Goal: Transaction & Acquisition: Purchase product/service

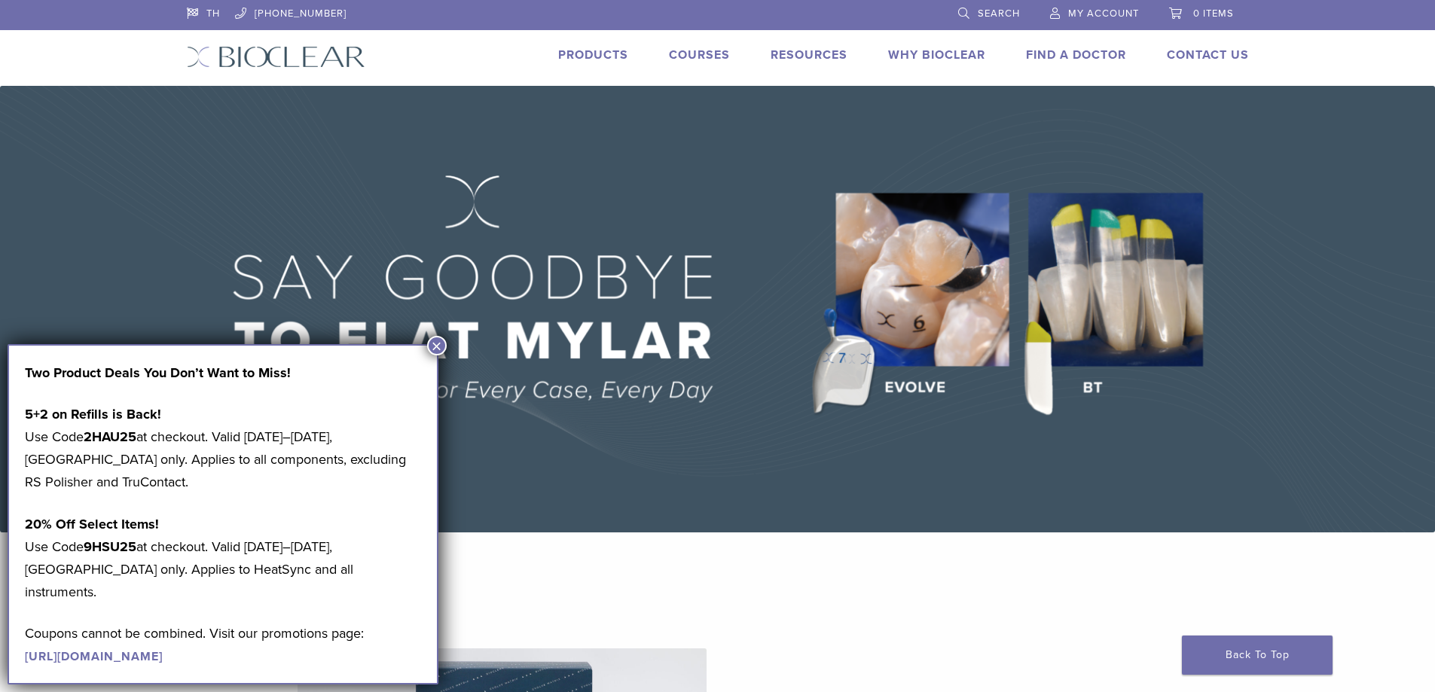
click at [593, 53] on link "Products" at bounding box center [593, 54] width 70 height 15
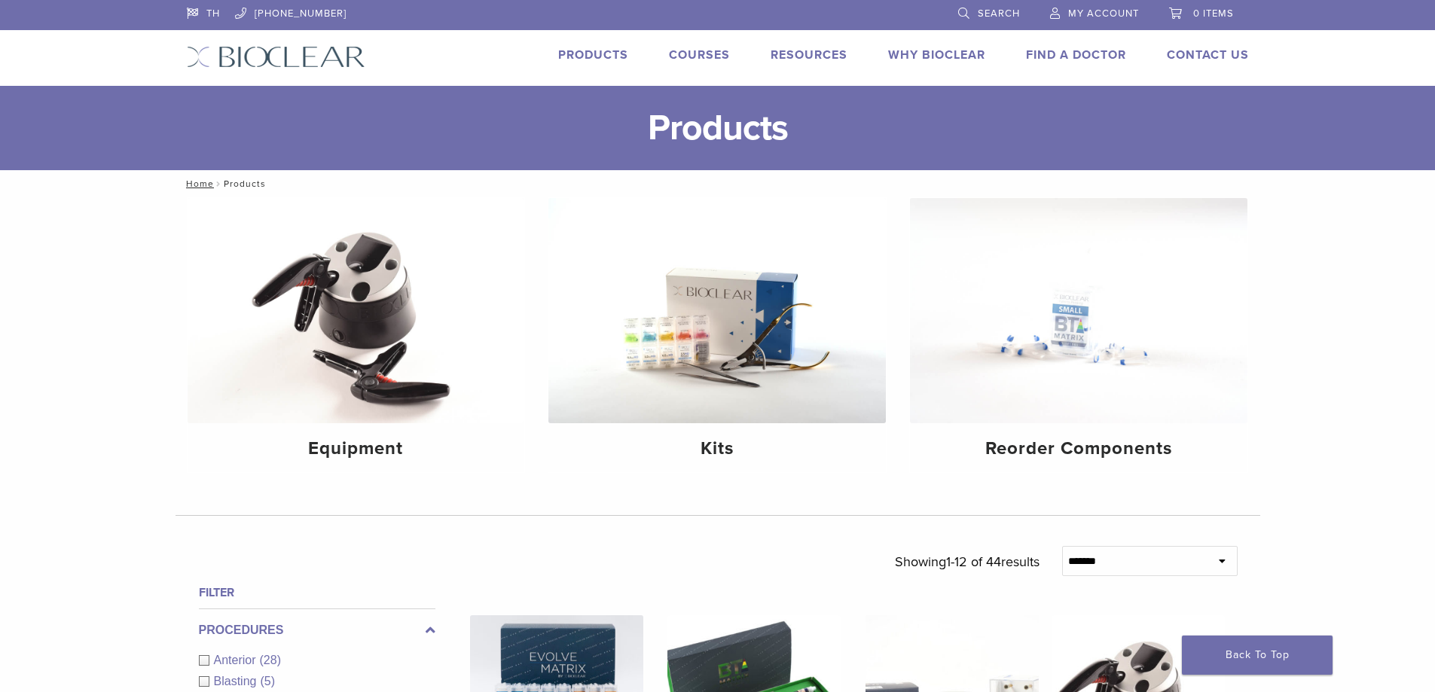
scroll to position [151, 0]
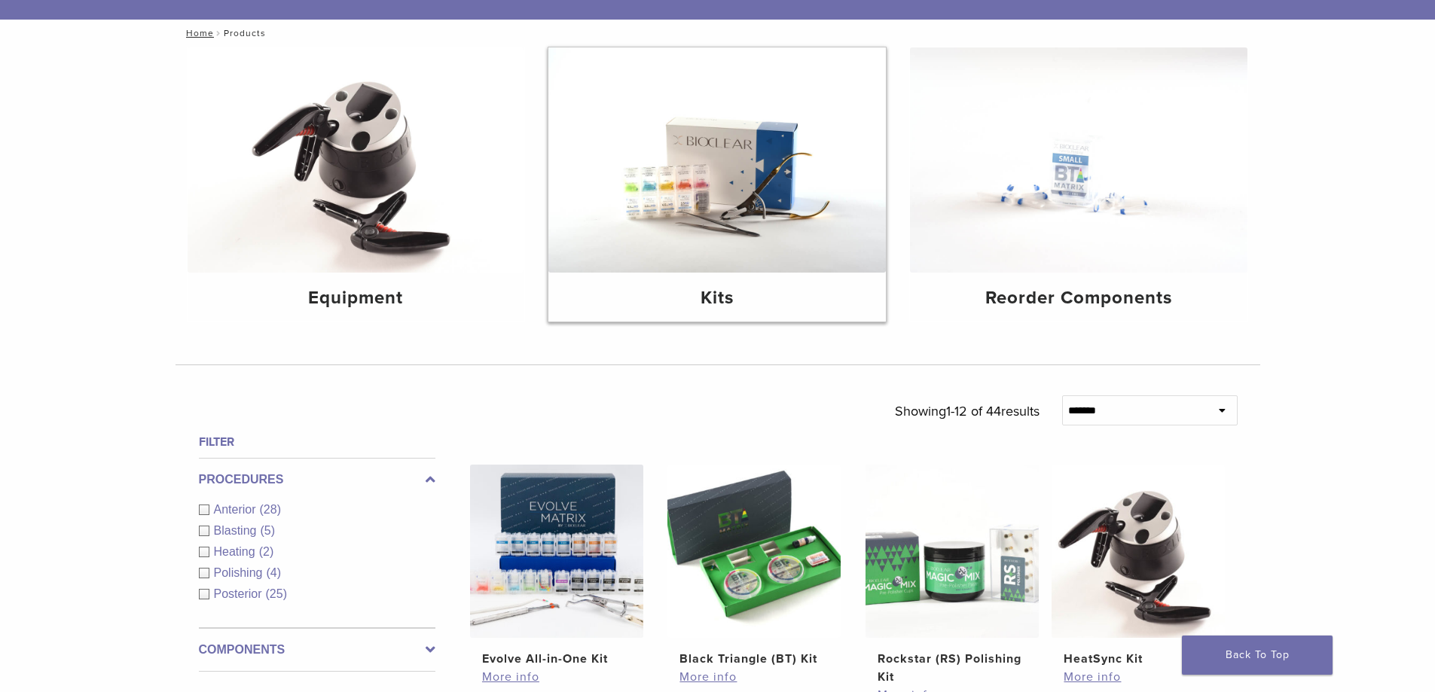
click at [735, 230] on img at bounding box center [716, 159] width 337 height 225
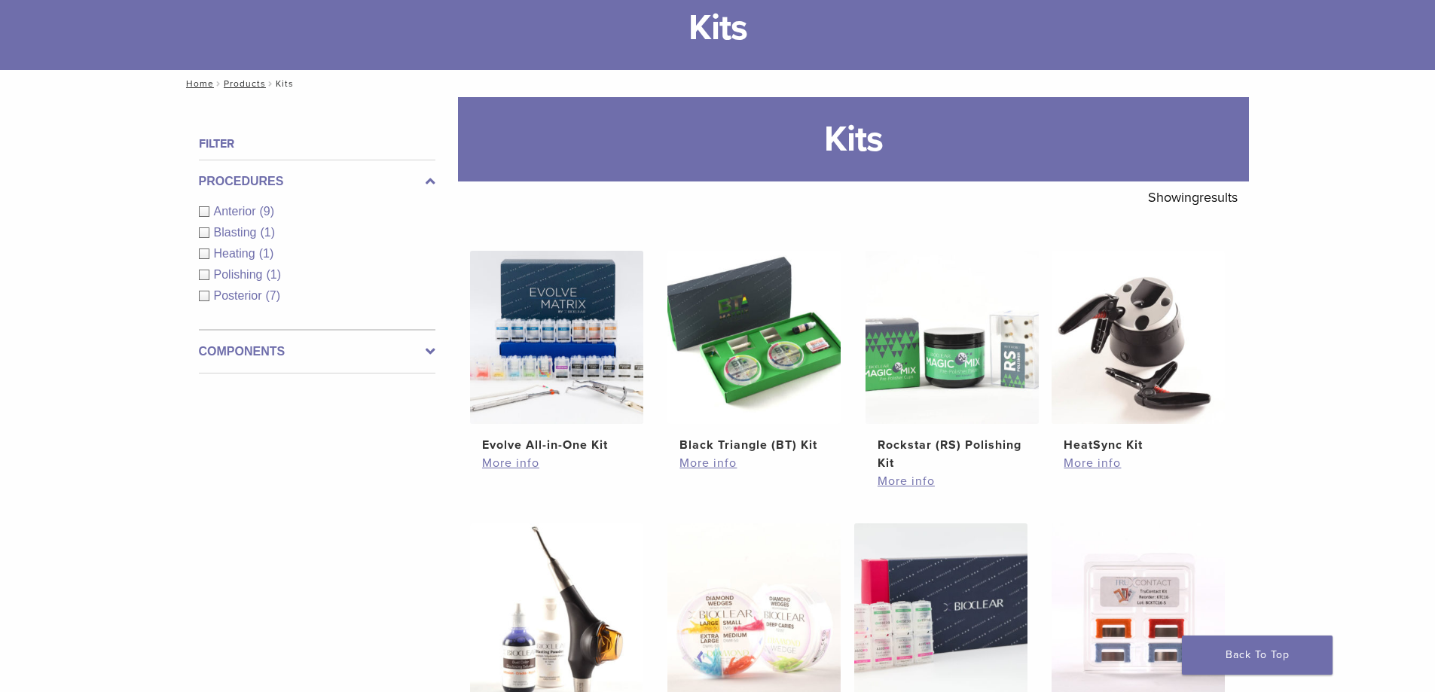
scroll to position [75, 0]
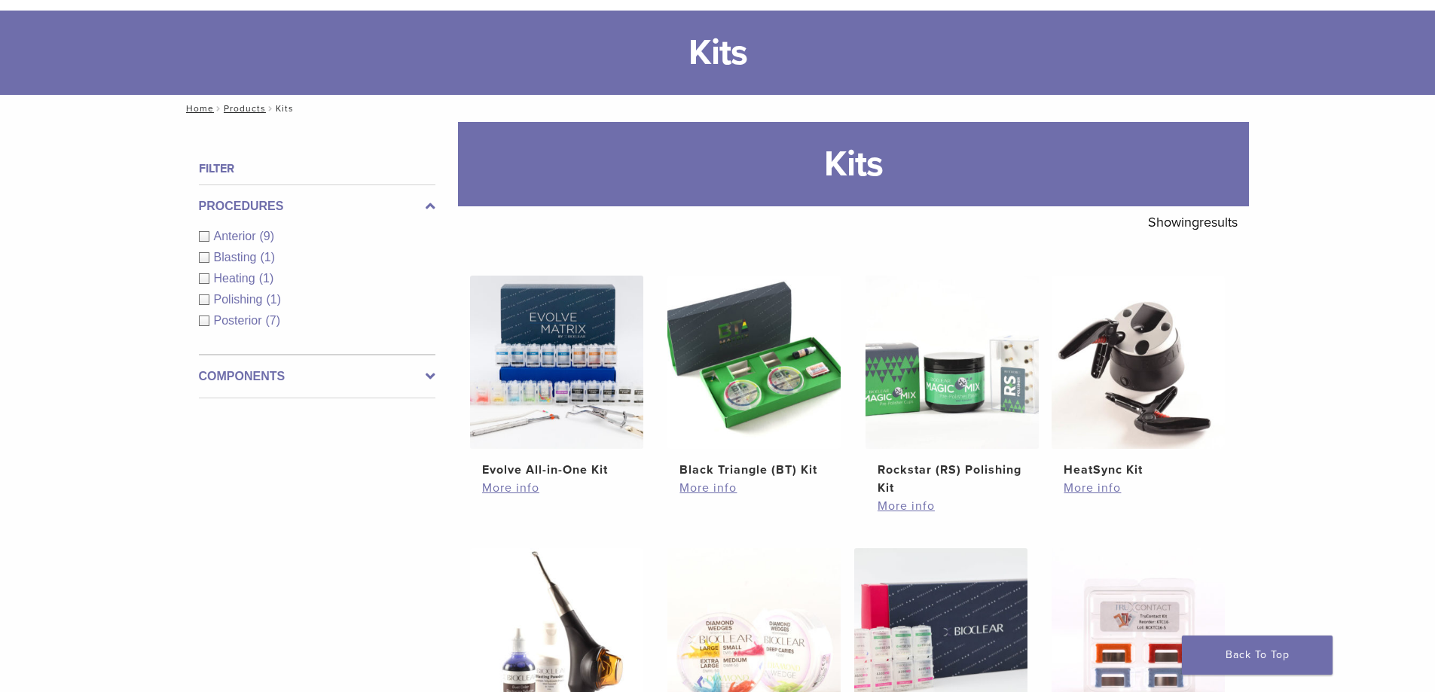
click at [418, 373] on label "Components" at bounding box center [317, 377] width 237 height 18
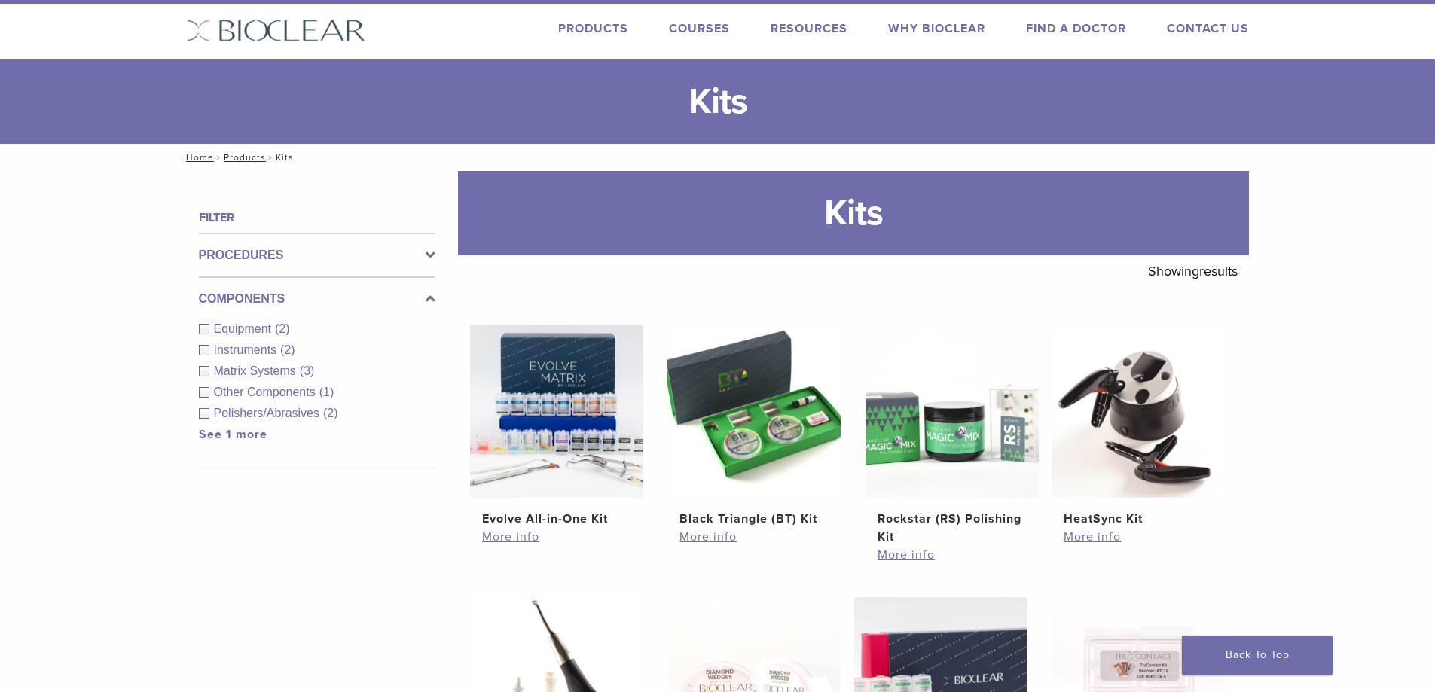
scroll to position [0, 0]
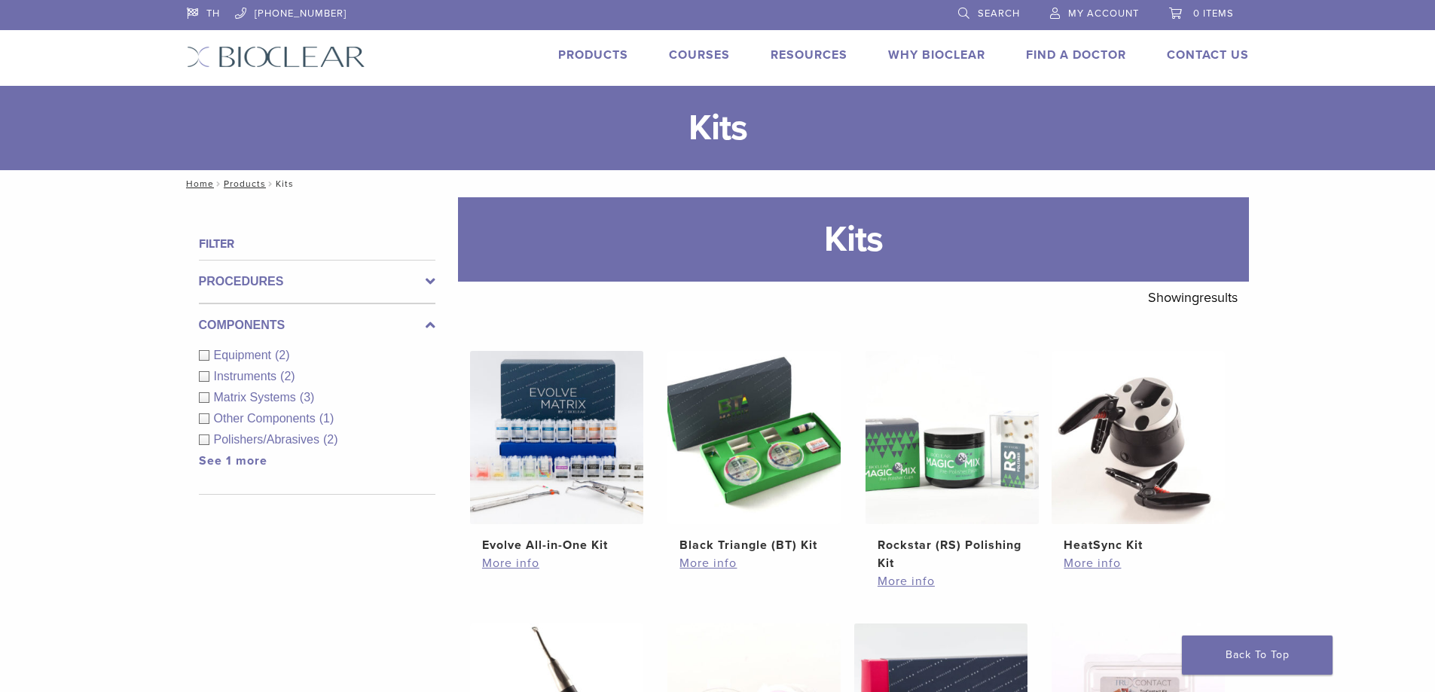
click at [586, 45] on div "TH 1.855.712.5327 Search My Account 0 items Cart No products in the cart. Back …" at bounding box center [718, 43] width 1085 height 86
click at [585, 51] on link "Products" at bounding box center [593, 54] width 70 height 15
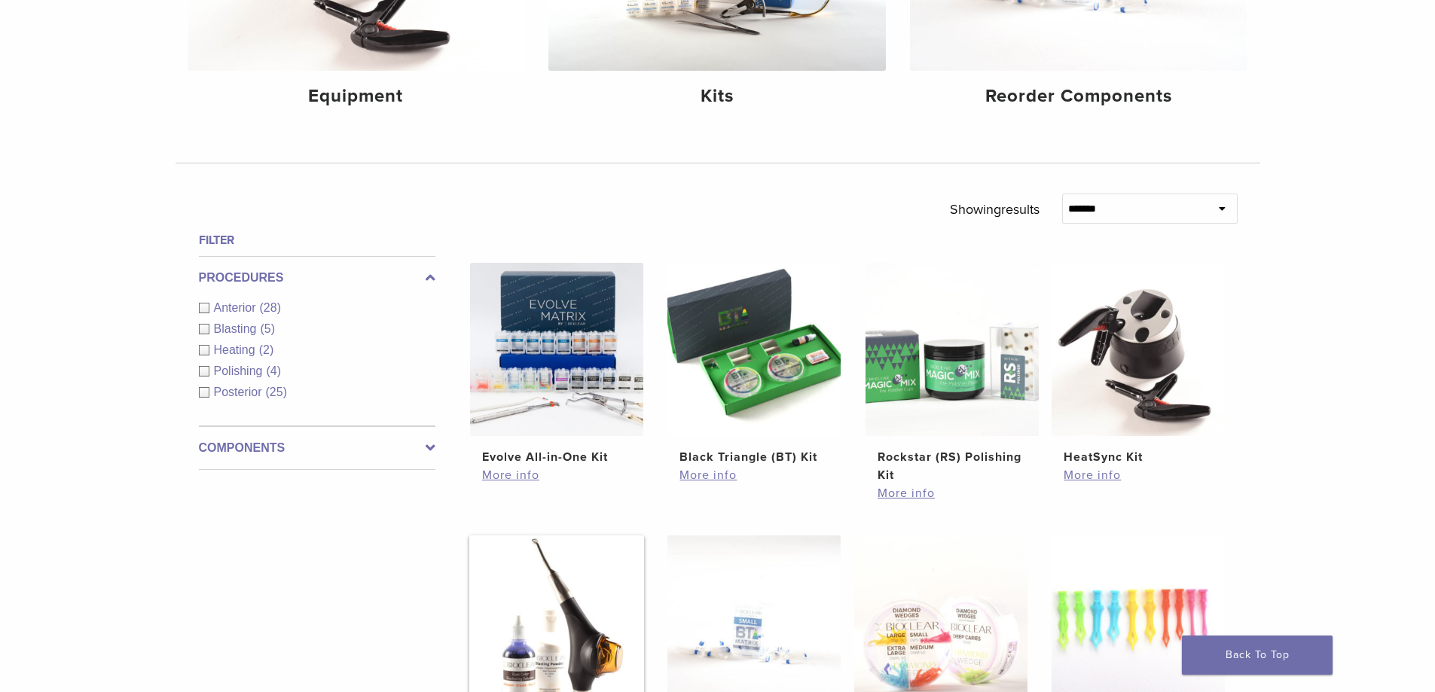
scroll to position [377, 0]
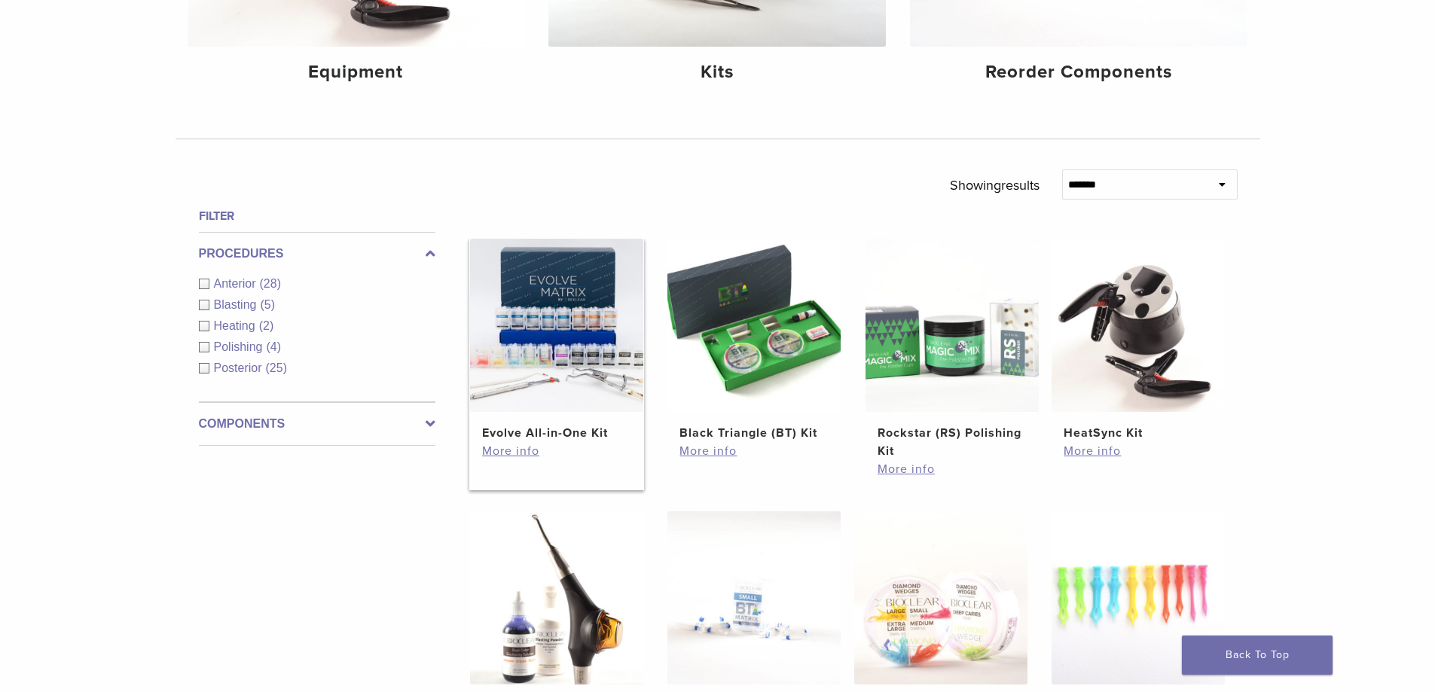
click at [539, 312] on img at bounding box center [556, 325] width 173 height 173
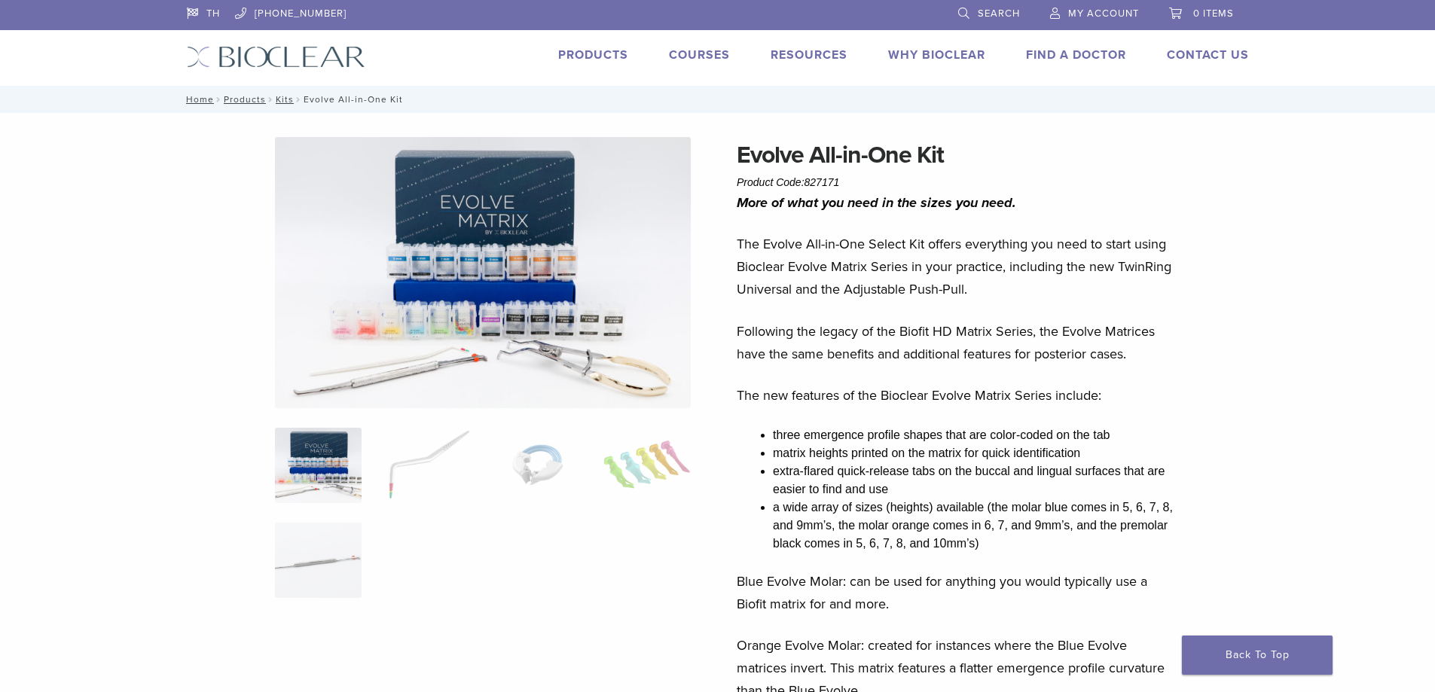
click at [975, 13] on link "Search" at bounding box center [989, 11] width 62 height 23
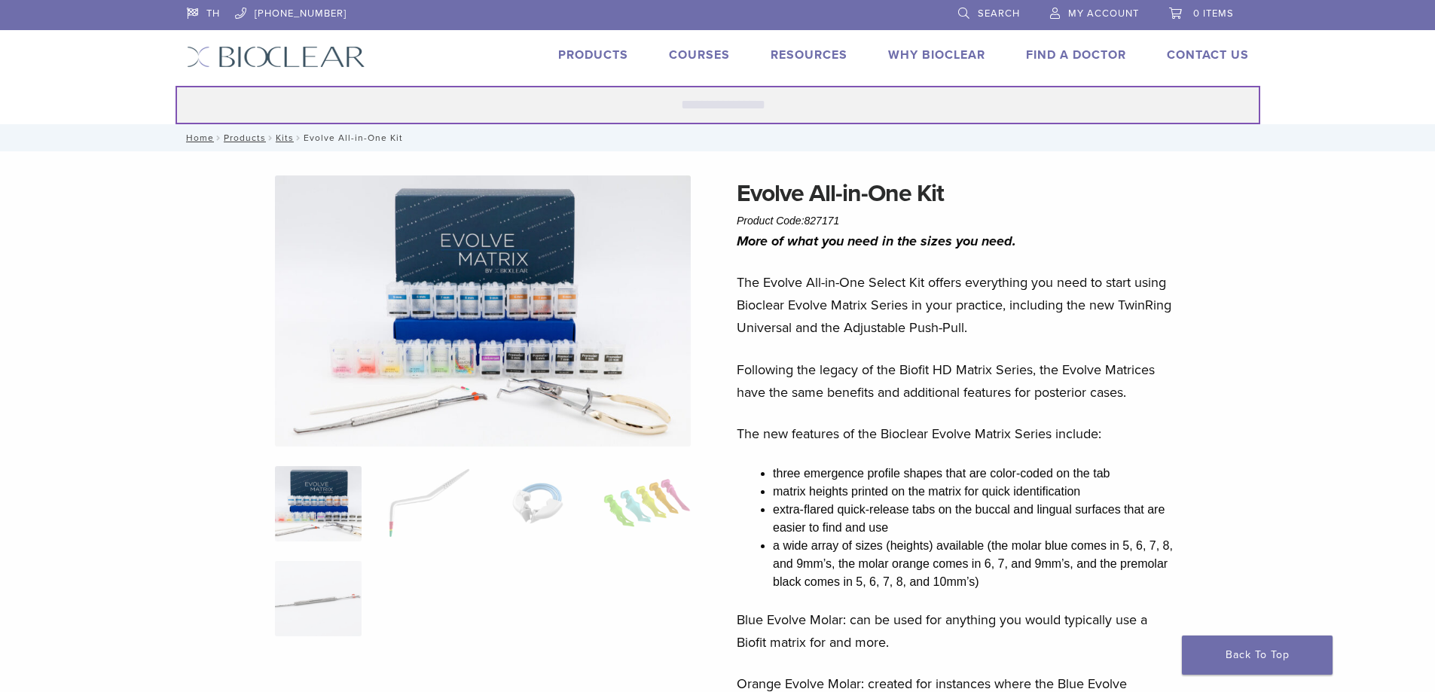
click at [530, 100] on input "Search for:" at bounding box center [718, 105] width 1085 height 38
type input "*****"
click at [175, 85] on button "Search" at bounding box center [175, 85] width 1 height 1
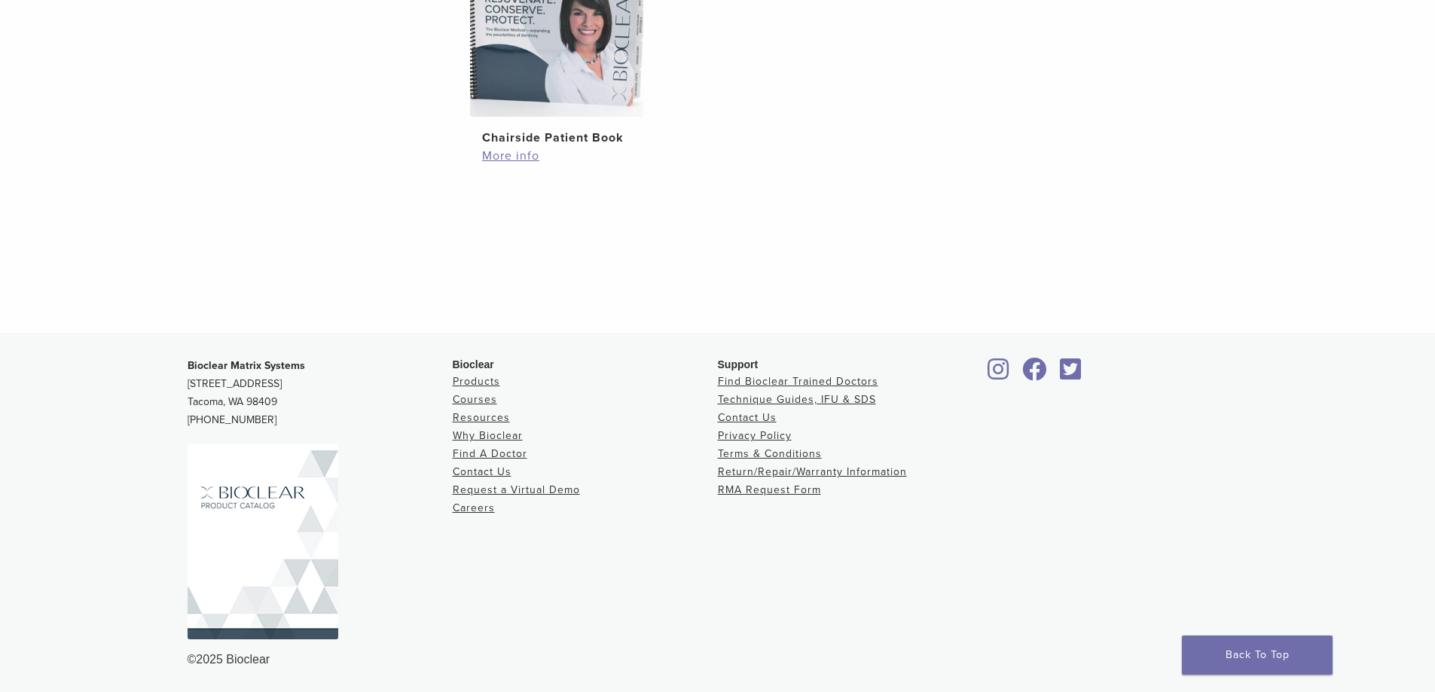
scroll to position [579, 0]
click at [246, 493] on img at bounding box center [263, 541] width 151 height 195
